Goal: Check status: Check status

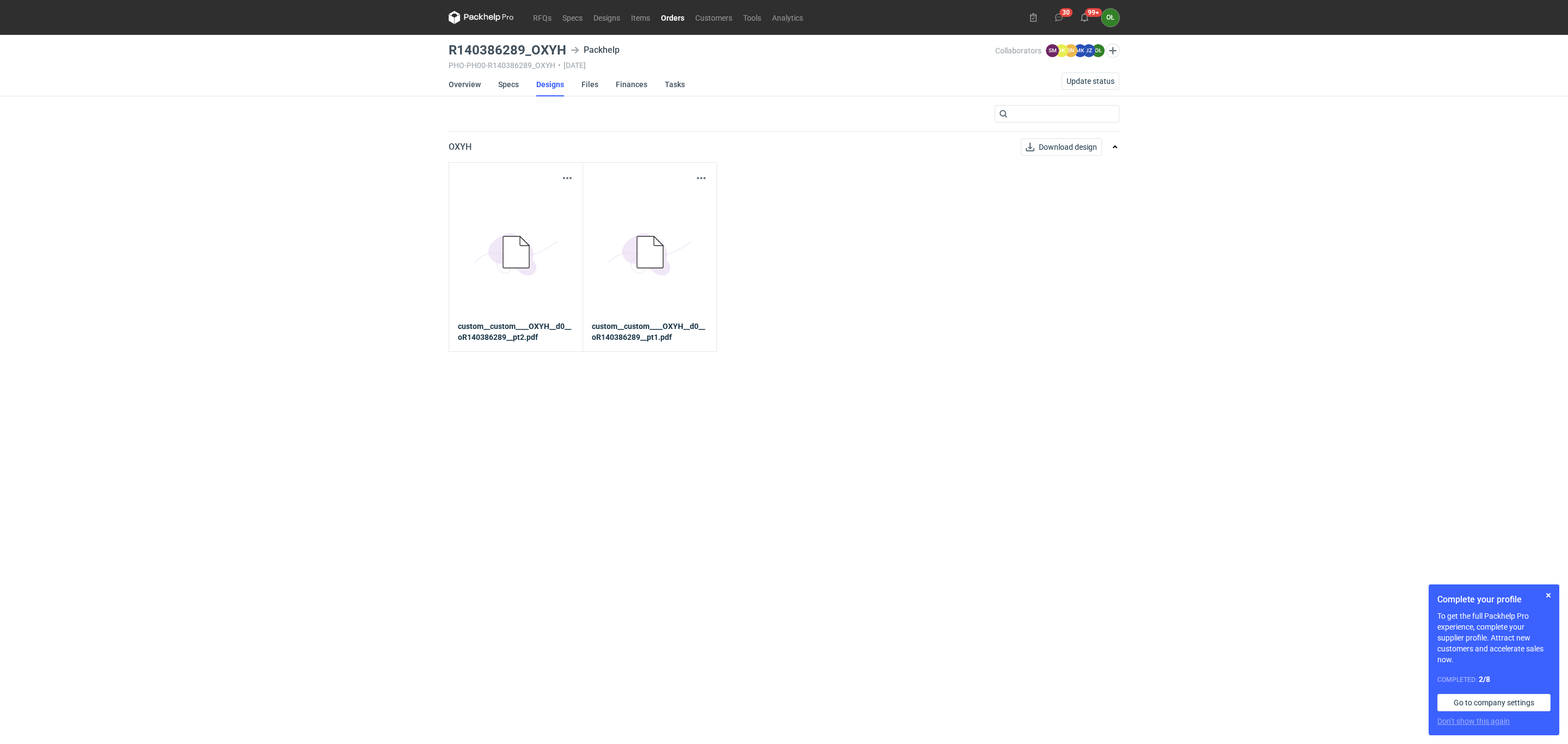
click at [677, 18] on link "Orders" at bounding box center [672, 17] width 34 height 13
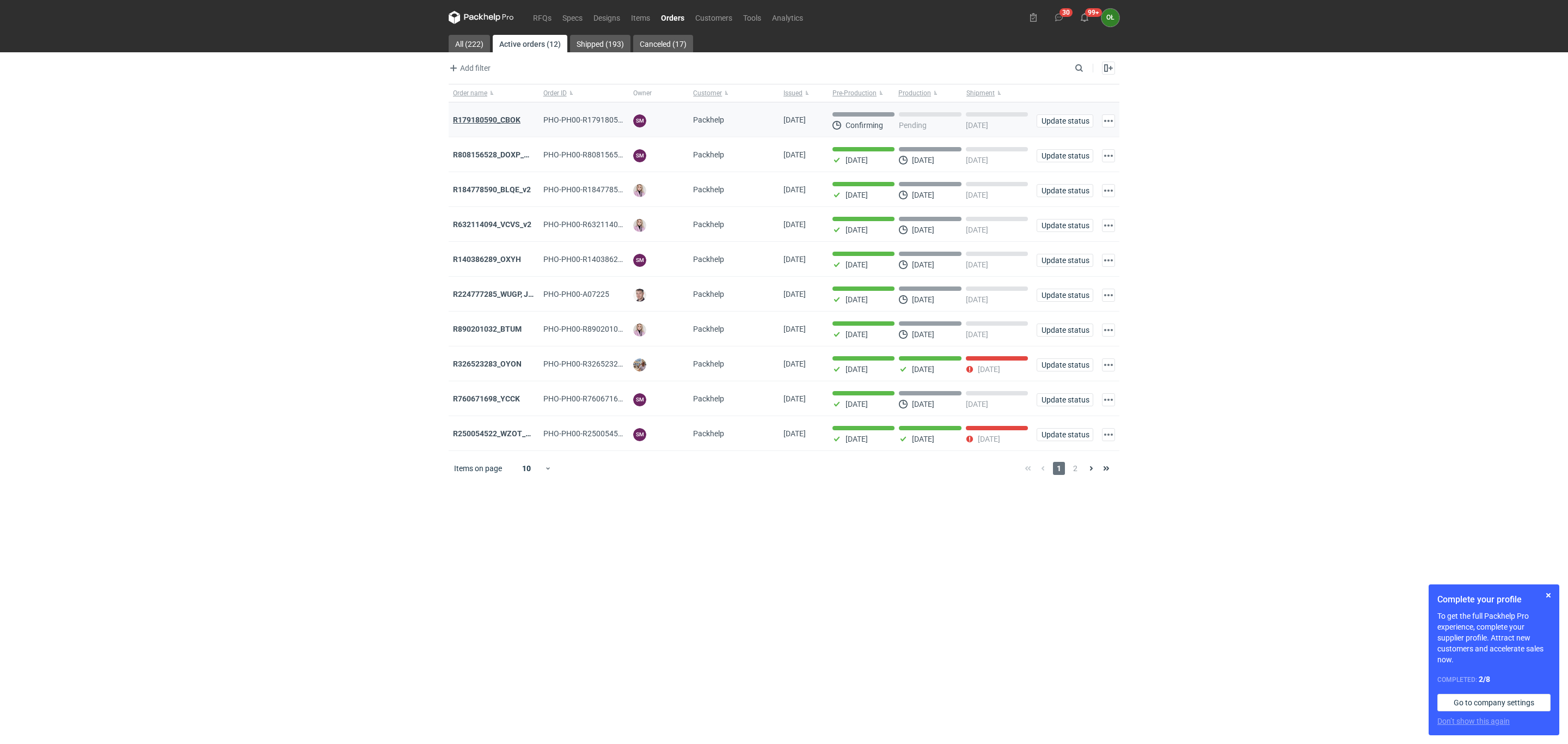
click at [492, 120] on strong "R179180590_CBOK" at bounding box center [486, 120] width 67 height 9
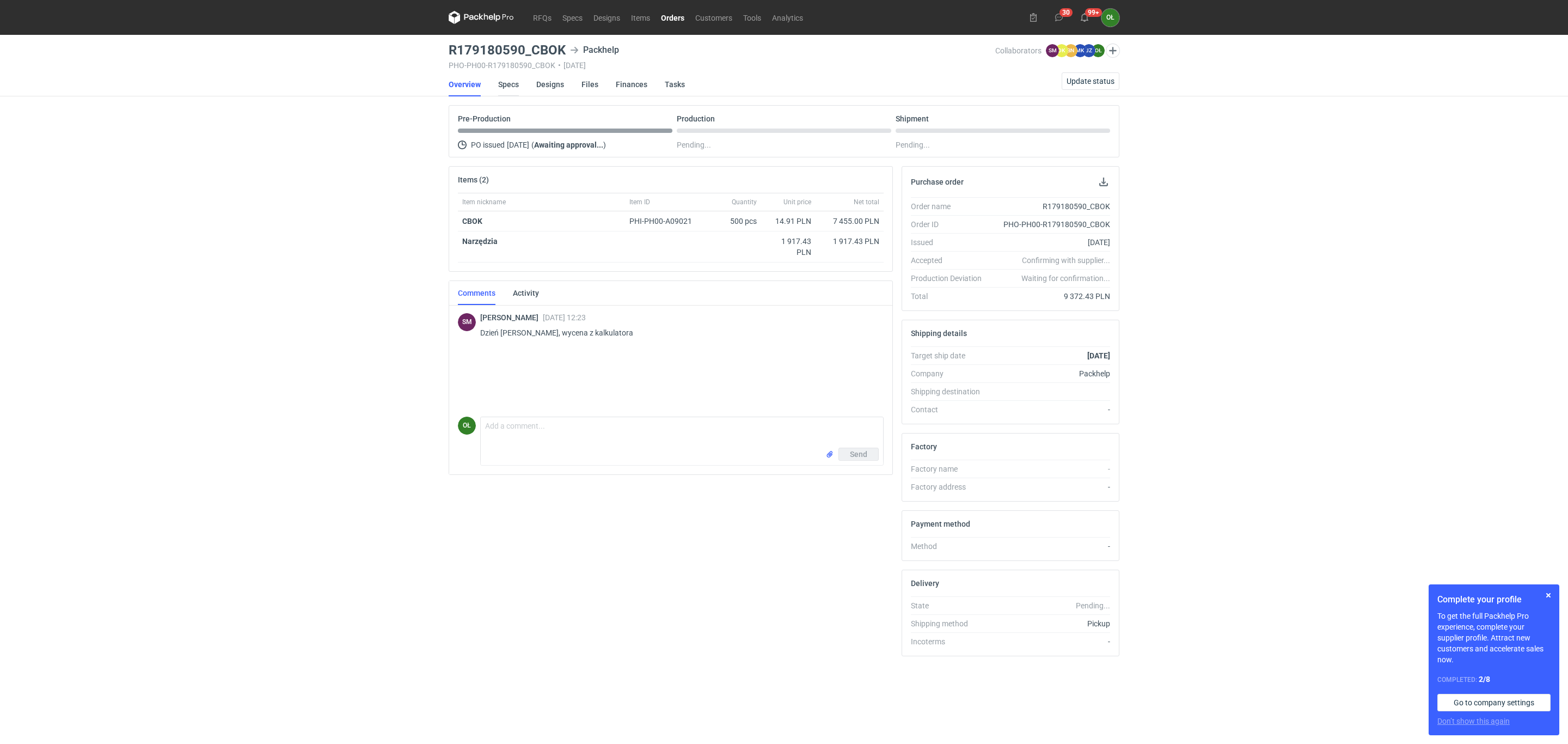
click at [508, 86] on link "Specs" at bounding box center [508, 84] width 21 height 24
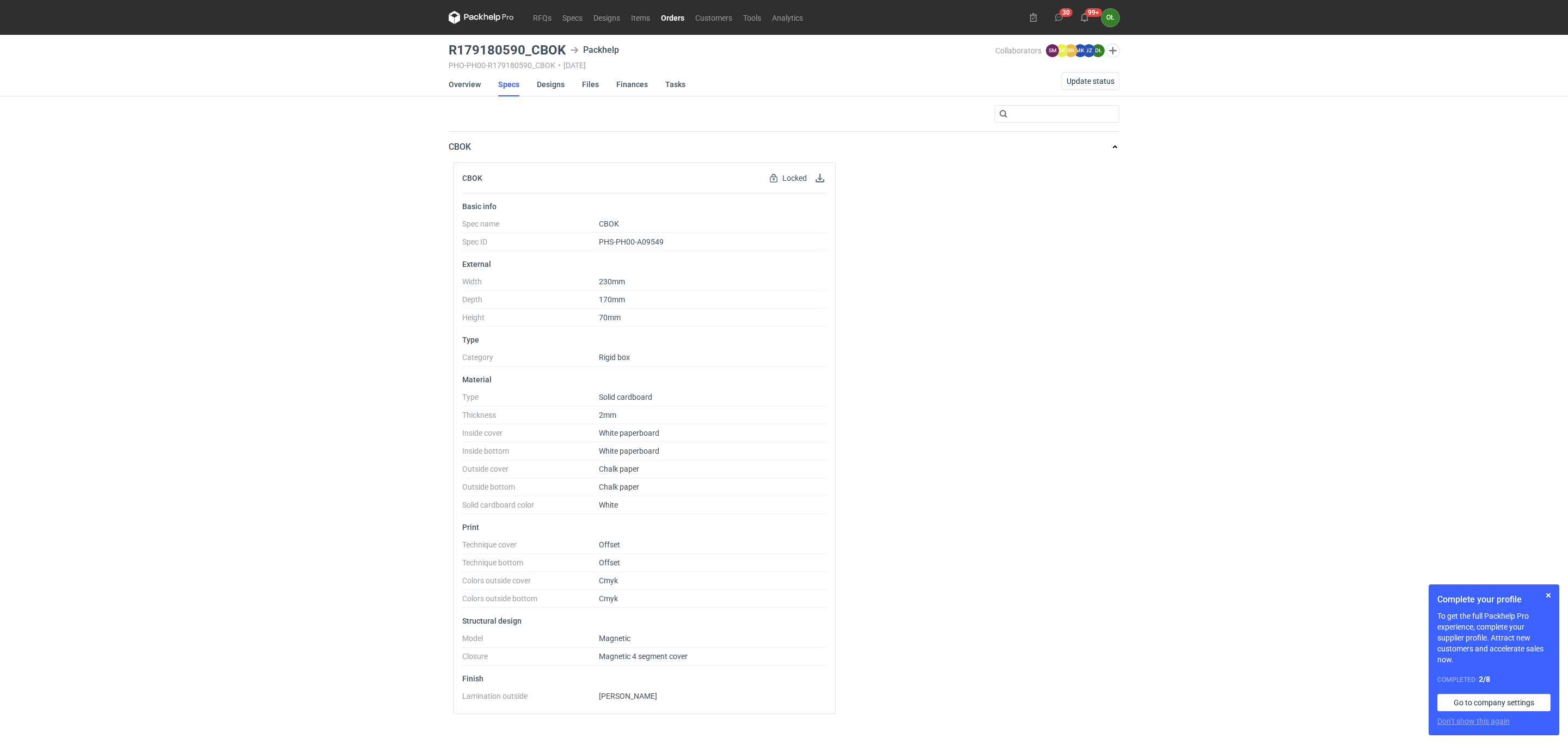
click at [679, 18] on link "Orders" at bounding box center [672, 17] width 34 height 13
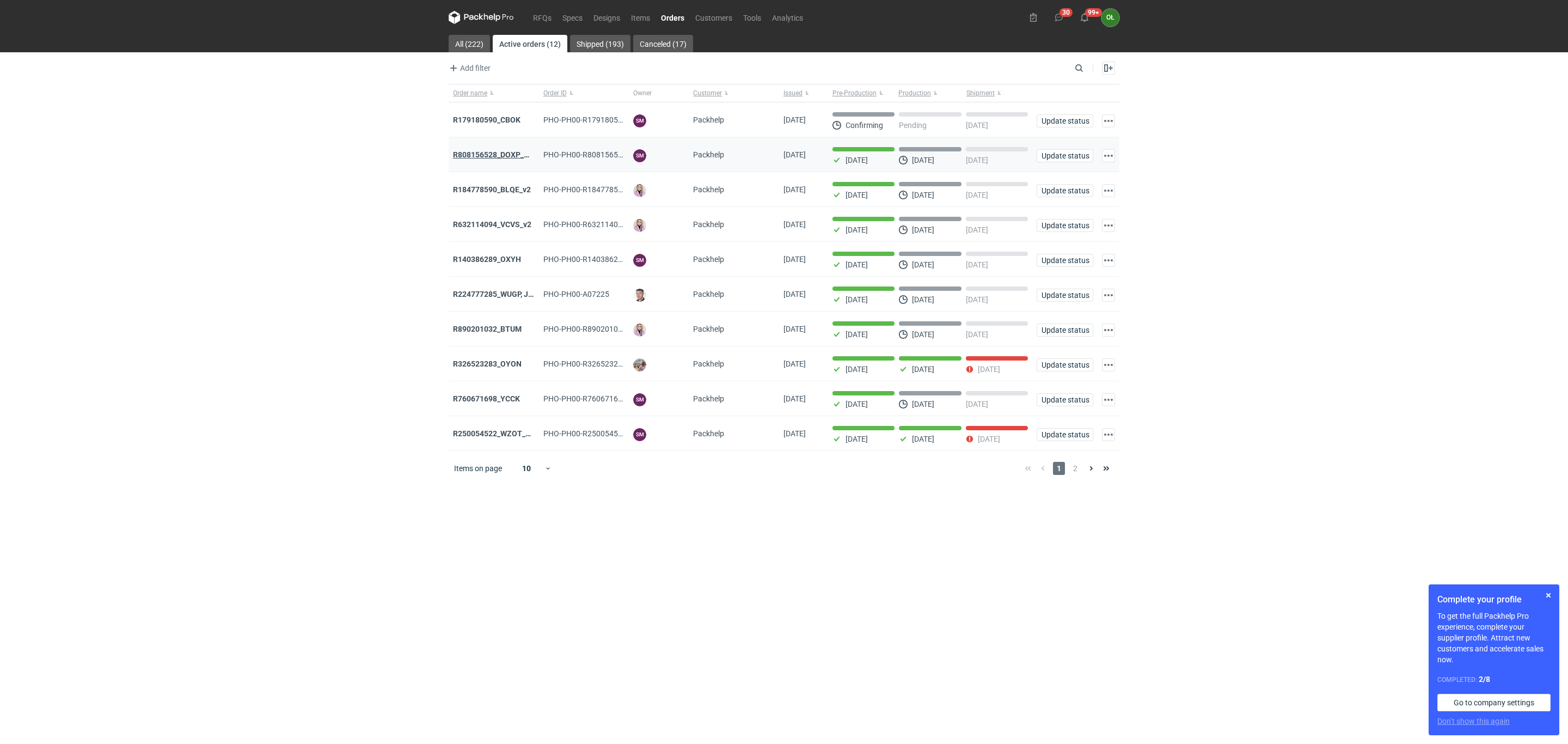
click at [520, 154] on strong "R808156528_DOXP_QFAF_BZBP_ZUYK_WQLV_OKHN_JELH_EVFV_FTDR_ZOWV_CHID_YARY_QVFE_PQS…" at bounding box center [645, 155] width 384 height 9
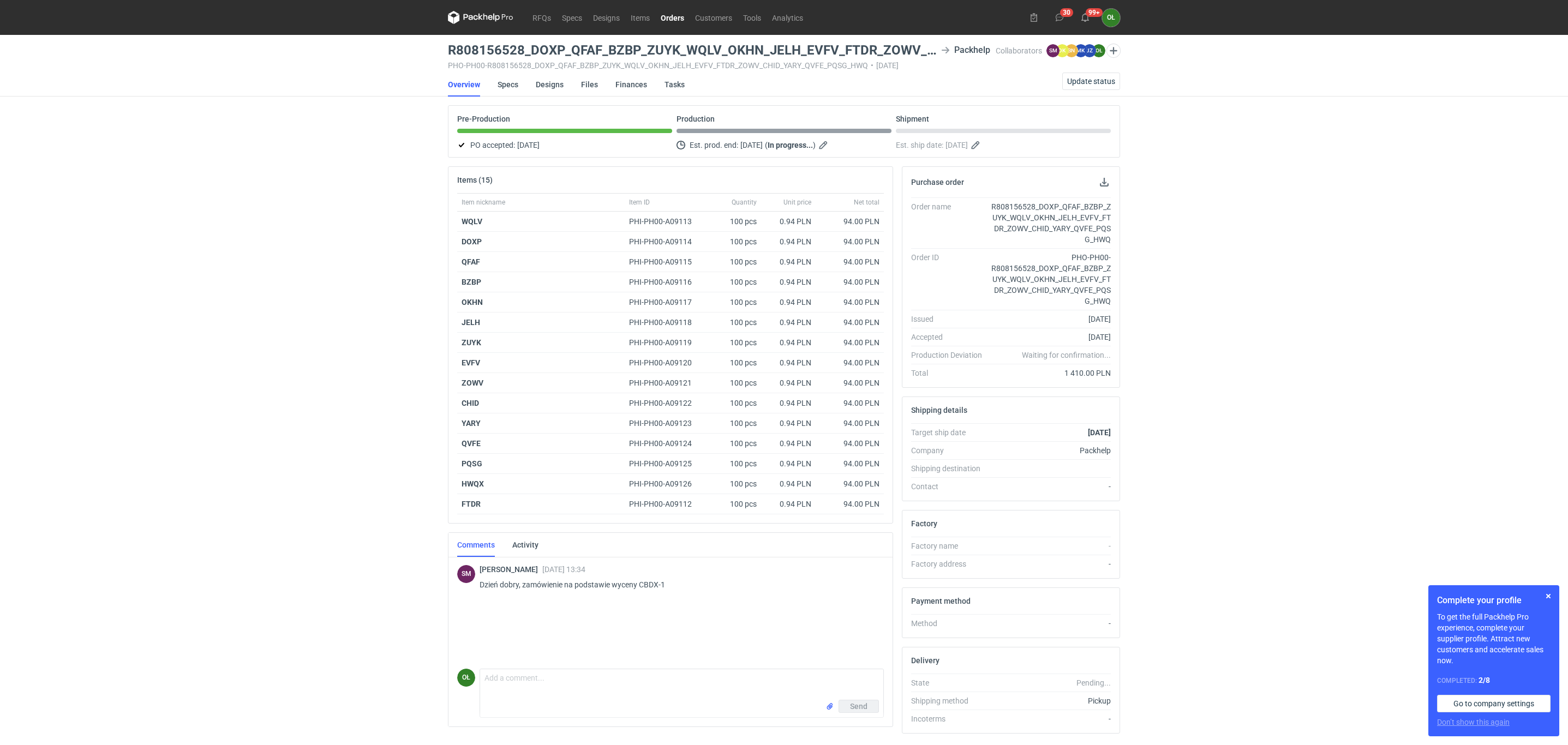
click at [519, 88] on li "Specs" at bounding box center [517, 84] width 38 height 24
click at [505, 85] on link "Specs" at bounding box center [508, 84] width 21 height 24
